Goal: Task Accomplishment & Management: Manage account settings

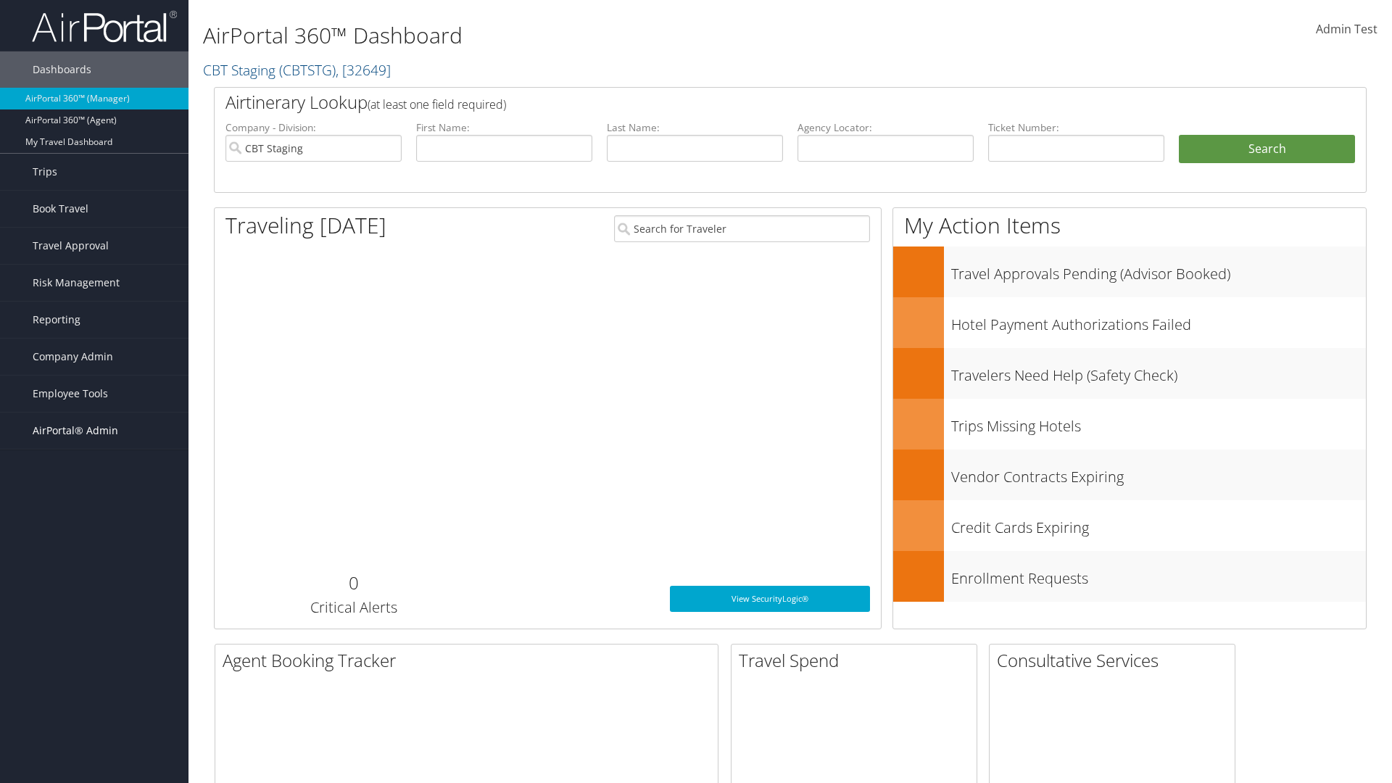
click at [94, 431] on span "AirPortal® Admin" at bounding box center [76, 431] width 86 height 36
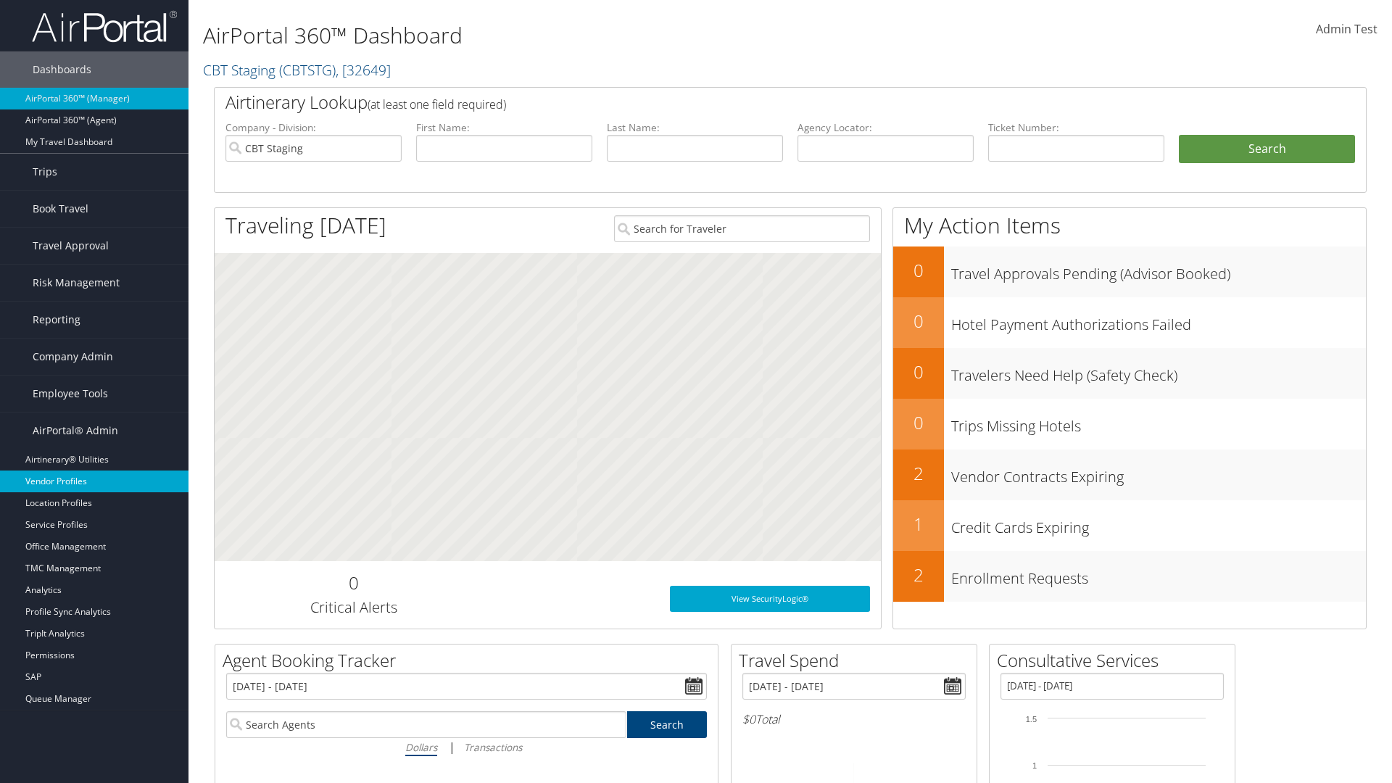
click at [94, 481] on link "Vendor Profiles" at bounding box center [94, 482] width 189 height 22
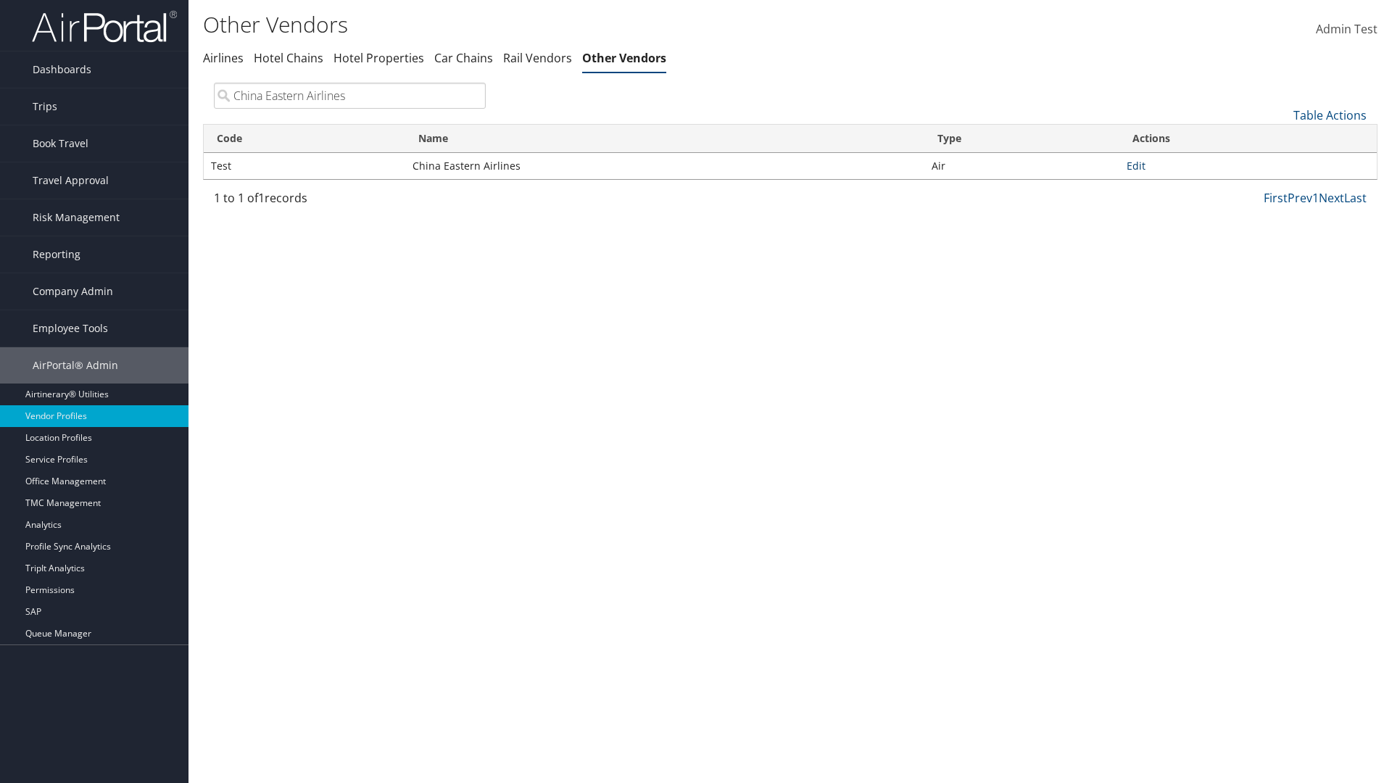
type input "China Eastern Airlines"
click at [1136, 165] on link "Edit" at bounding box center [1136, 166] width 19 height 14
select select "1"
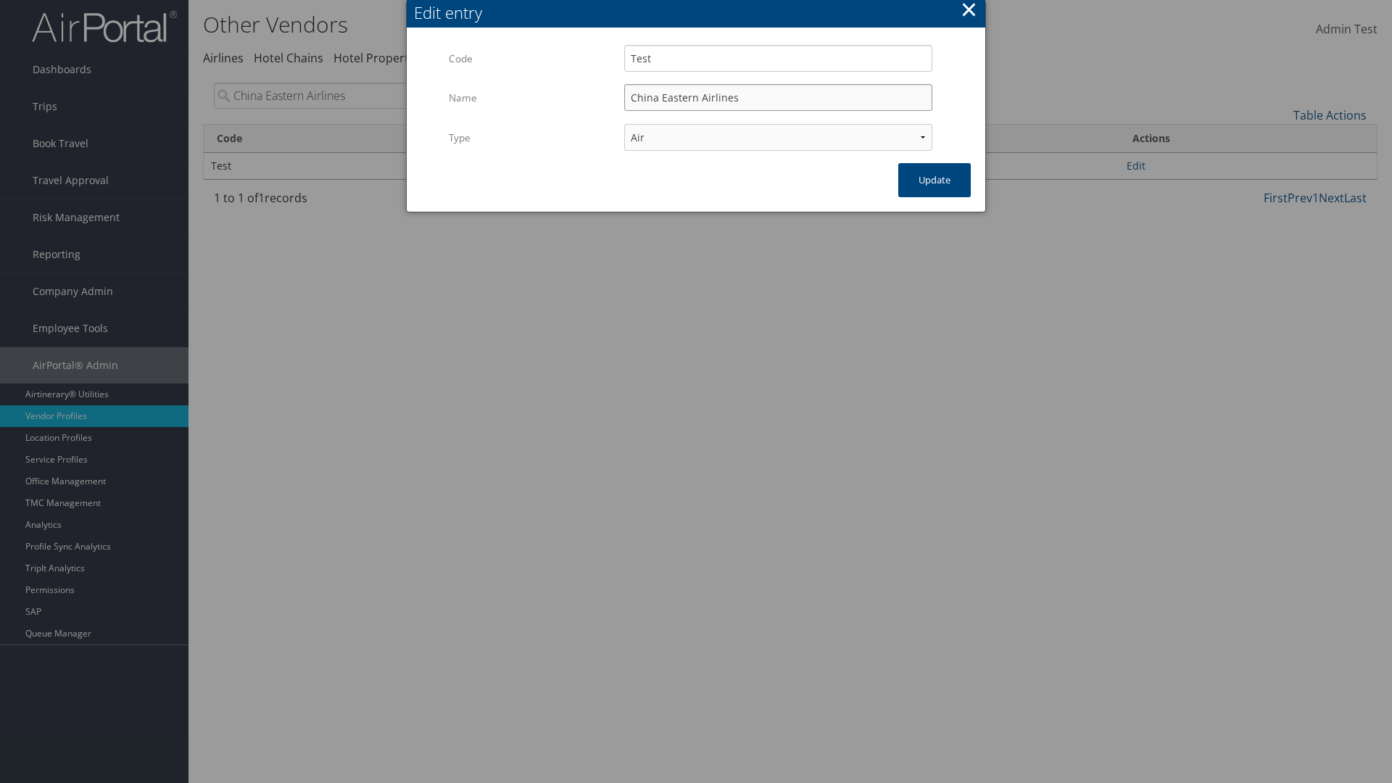
click at [778, 97] on input "China Eastern Airlines" at bounding box center [778, 97] width 308 height 27
type input "China Eastern Airlines"
click at [778, 58] on input "Test" at bounding box center [778, 58] width 308 height 27
type input "Test"
click at [935, 180] on button "Update" at bounding box center [934, 180] width 73 height 34
